Goal: Transaction & Acquisition: Purchase product/service

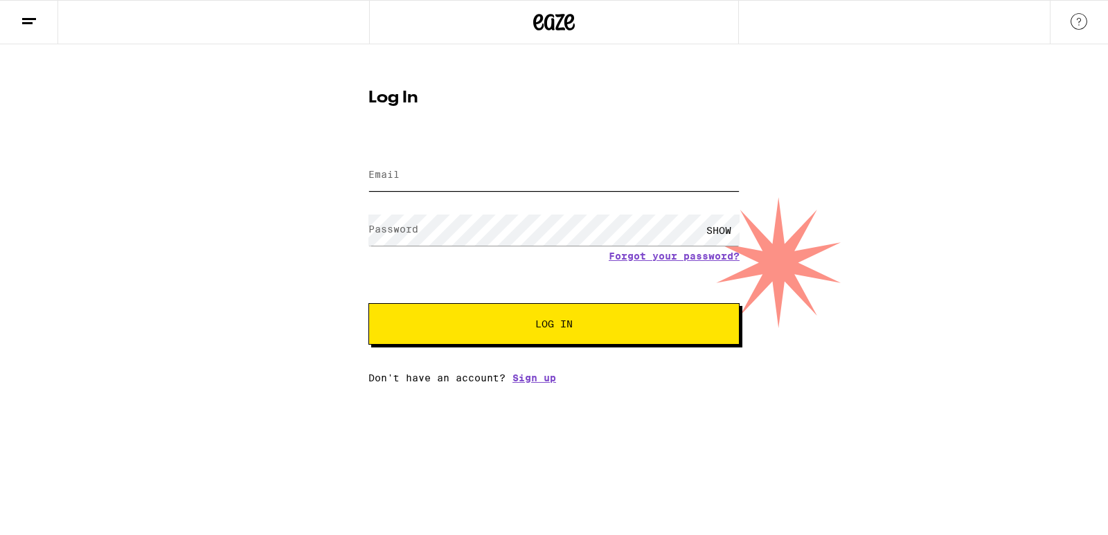
click at [405, 175] on input "Email" at bounding box center [553, 175] width 371 height 31
type input "[EMAIL_ADDRESS][DOMAIN_NAME]"
